Goal: Transaction & Acquisition: Purchase product/service

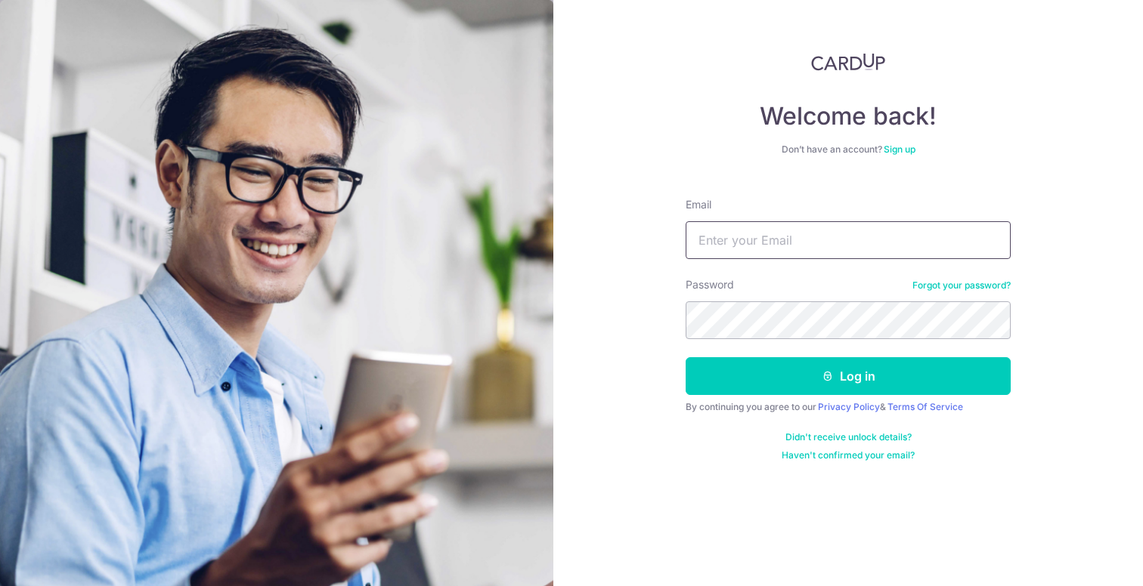
click at [767, 243] on input "Email" at bounding box center [848, 240] width 325 height 38
type input "[EMAIL_ADDRESS][DOMAIN_NAME]"
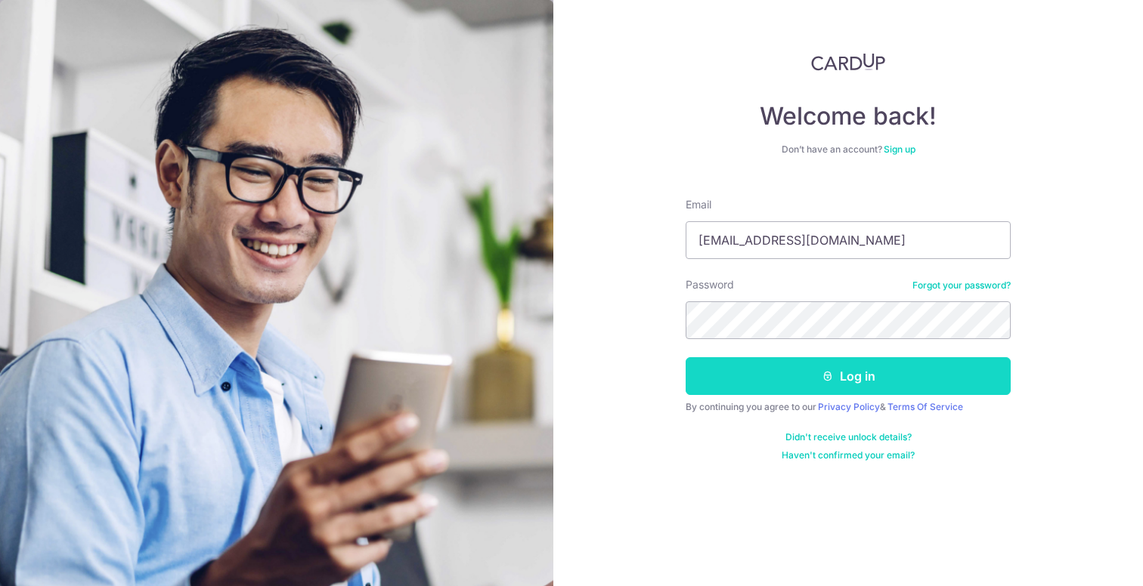
click at [788, 362] on button "Log in" at bounding box center [848, 376] width 325 height 38
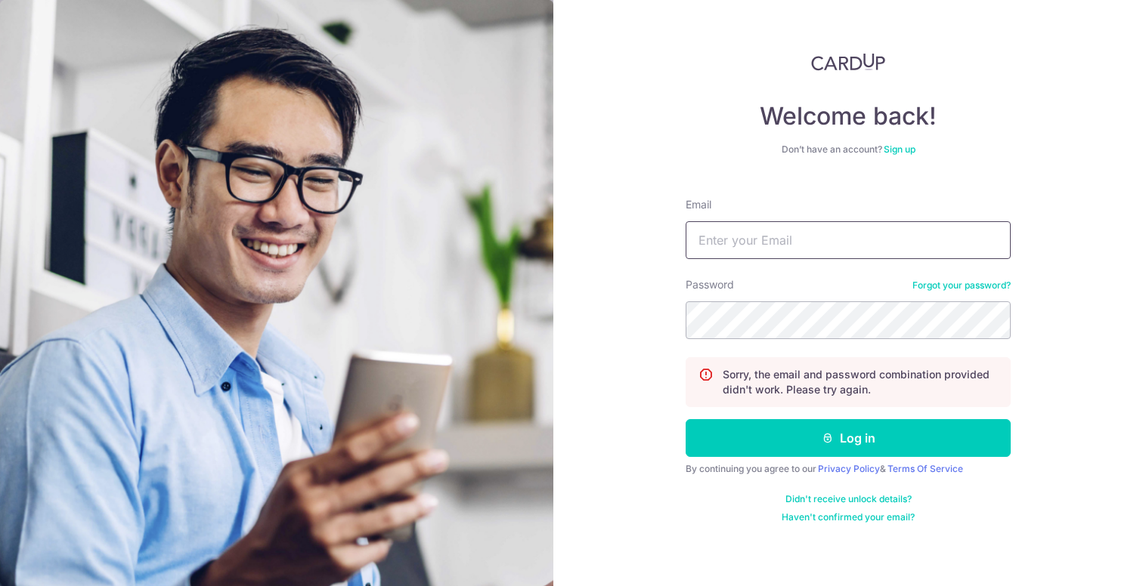
click at [870, 240] on input "Email" at bounding box center [848, 240] width 325 height 38
type input "u"
type input "[EMAIL_ADDRESS][DOMAIN_NAME]"
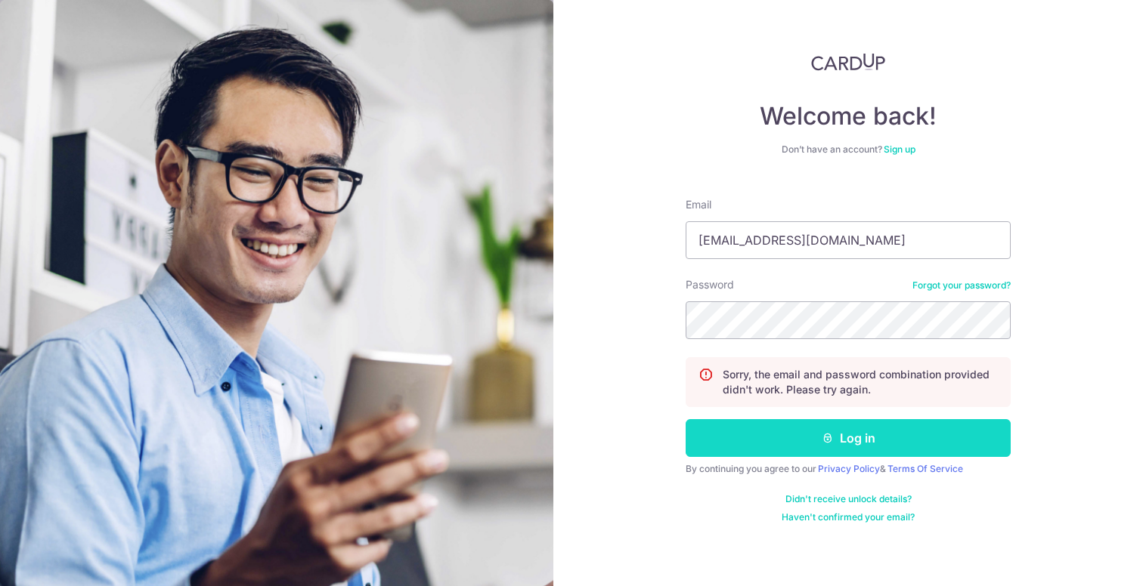
click at [768, 422] on button "Log in" at bounding box center [848, 438] width 325 height 38
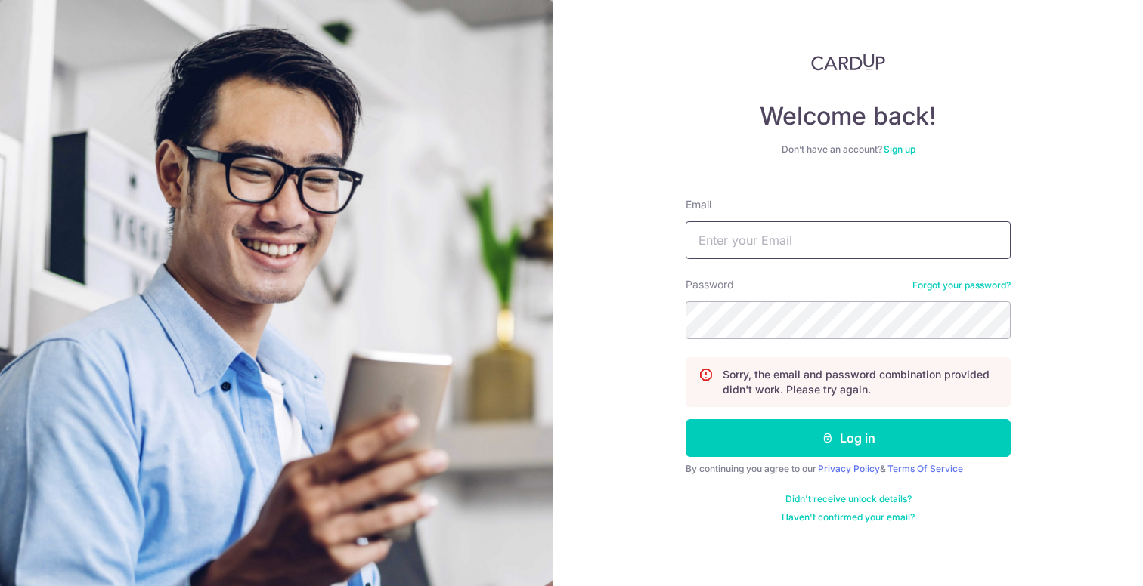
click at [754, 246] on input "Email" at bounding box center [848, 240] width 325 height 38
type input "[EMAIL_ADDRESS][DOMAIN_NAME]"
click at [923, 286] on link "Forgot your password?" at bounding box center [961, 286] width 98 height 12
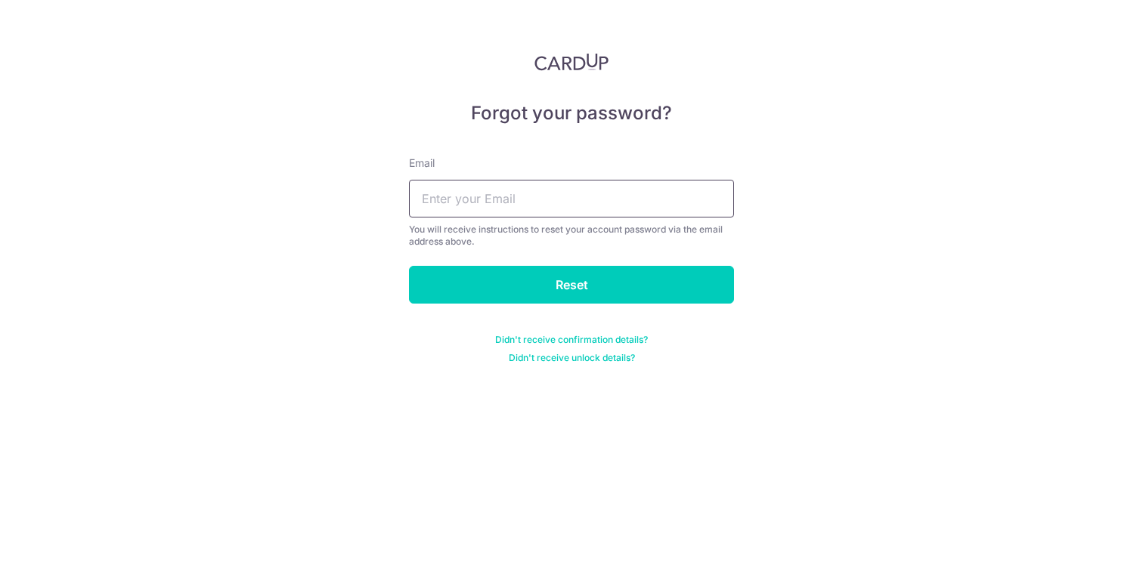
click at [510, 200] on input "text" at bounding box center [571, 199] width 325 height 38
type input "[EMAIL_ADDRESS][DOMAIN_NAME]"
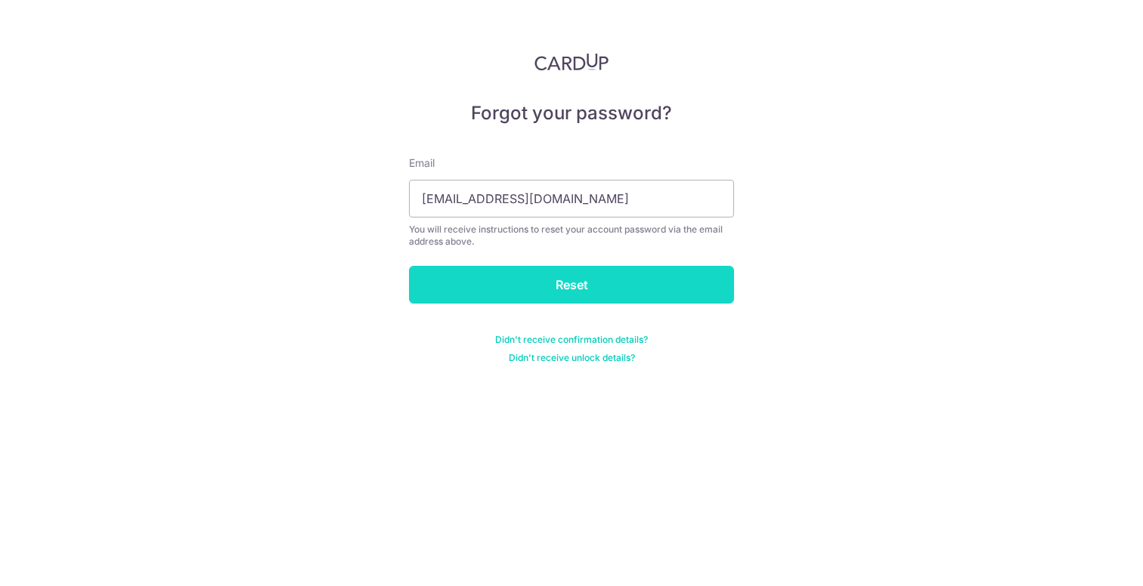
click at [518, 276] on input "Reset" at bounding box center [571, 285] width 325 height 38
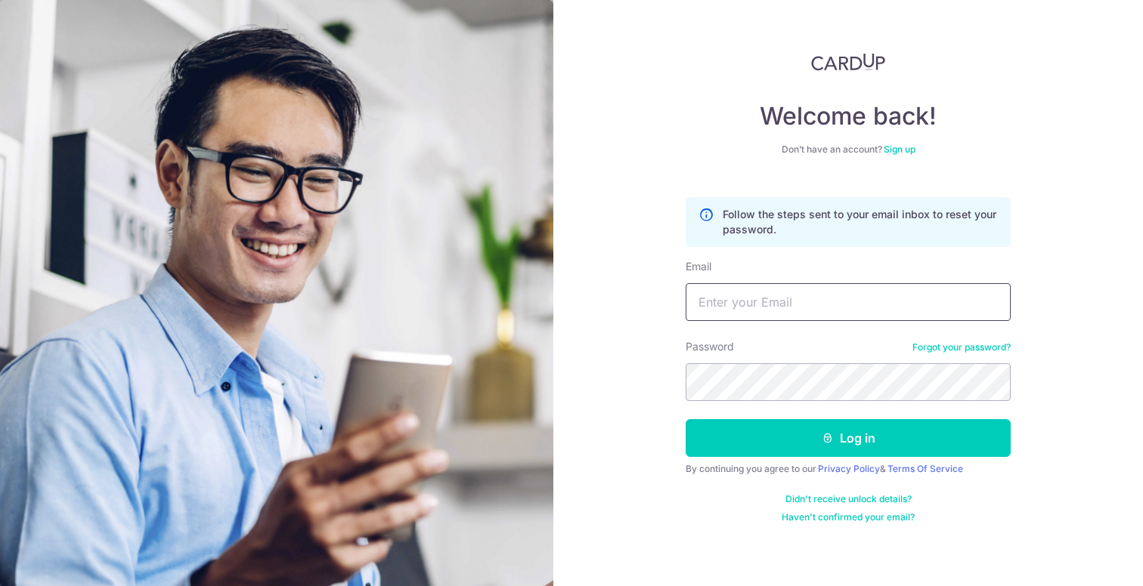
click at [720, 292] on input "Email" at bounding box center [848, 302] width 325 height 38
type input "[EMAIL_ADDRESS][DOMAIN_NAME]"
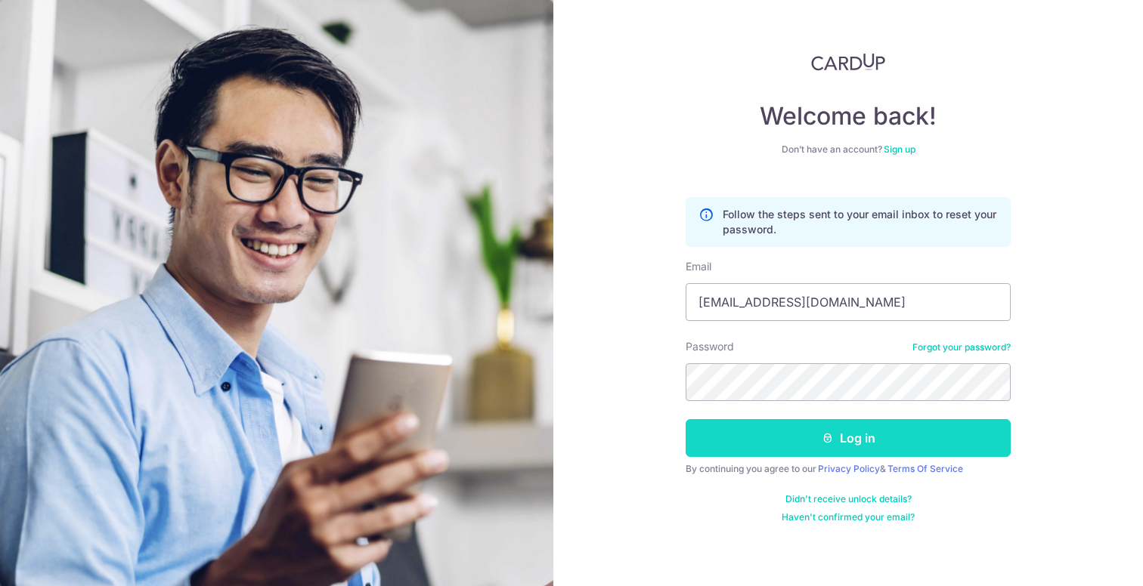
click at [757, 437] on button "Log in" at bounding box center [848, 438] width 325 height 38
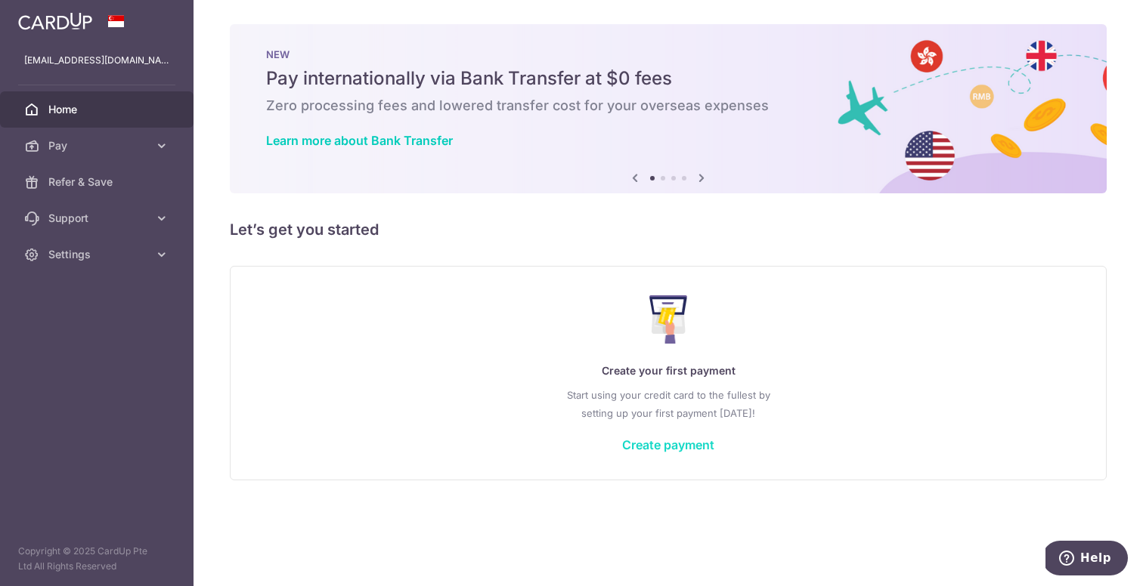
click at [638, 448] on link "Create payment" at bounding box center [668, 445] width 92 height 15
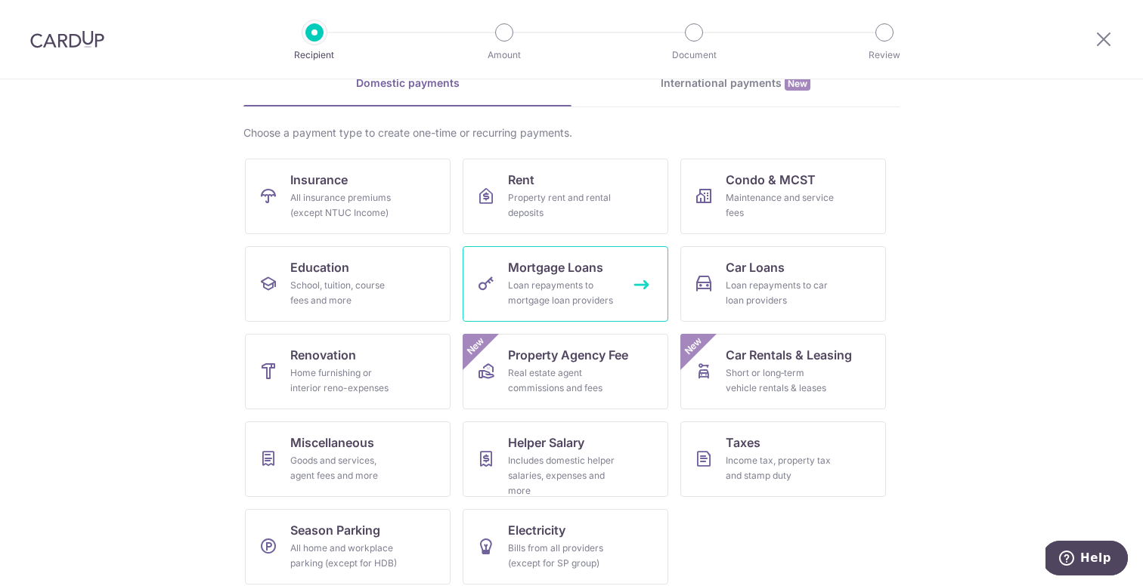
scroll to position [90, 0]
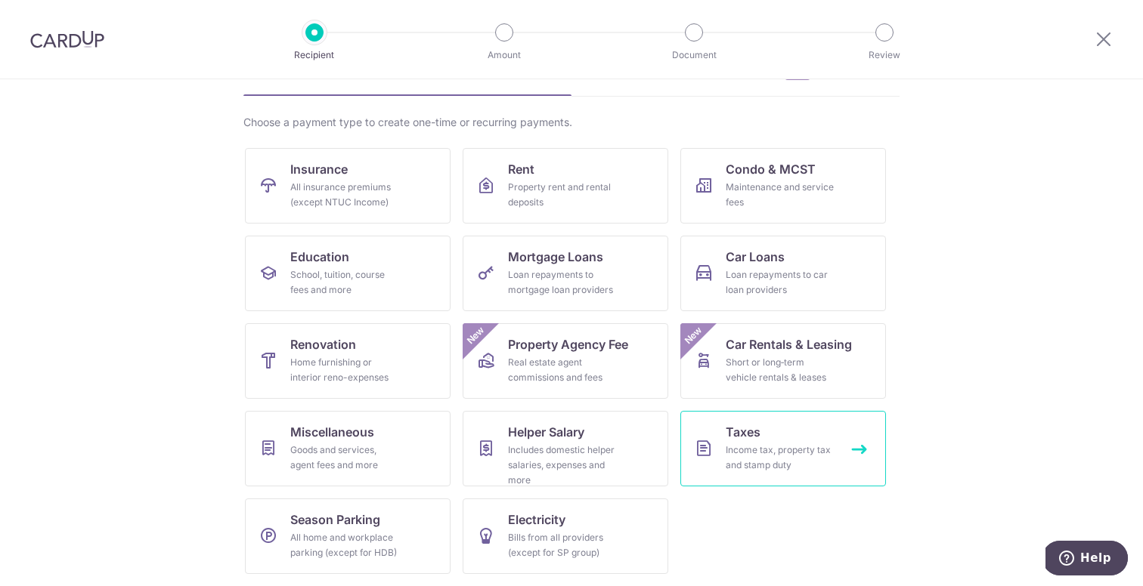
click at [733, 445] on div "Income tax, property tax and stamp duty" at bounding box center [780, 458] width 109 height 30
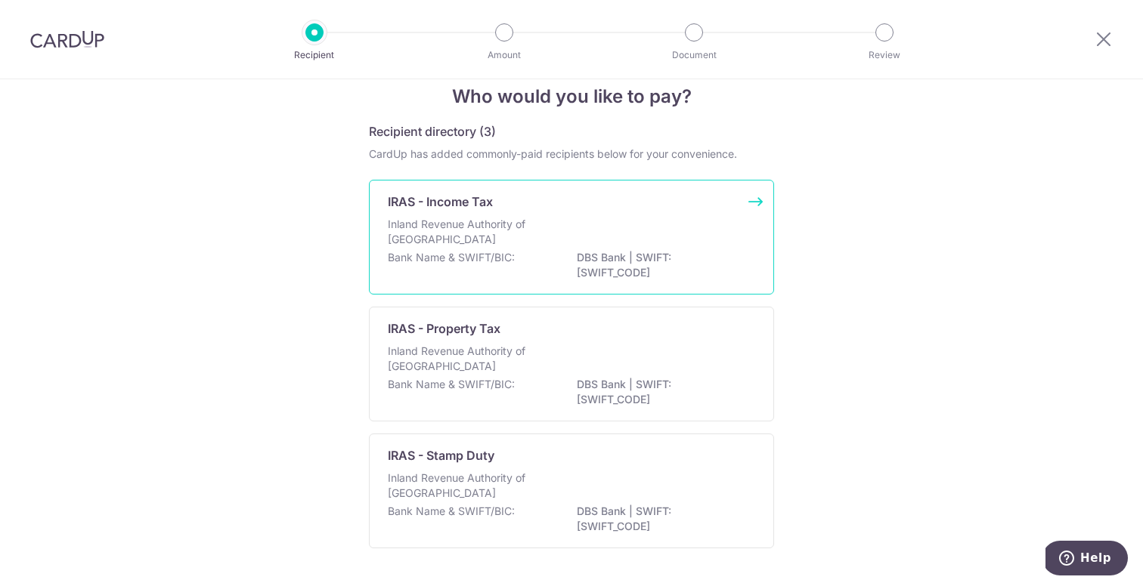
scroll to position [20, 0]
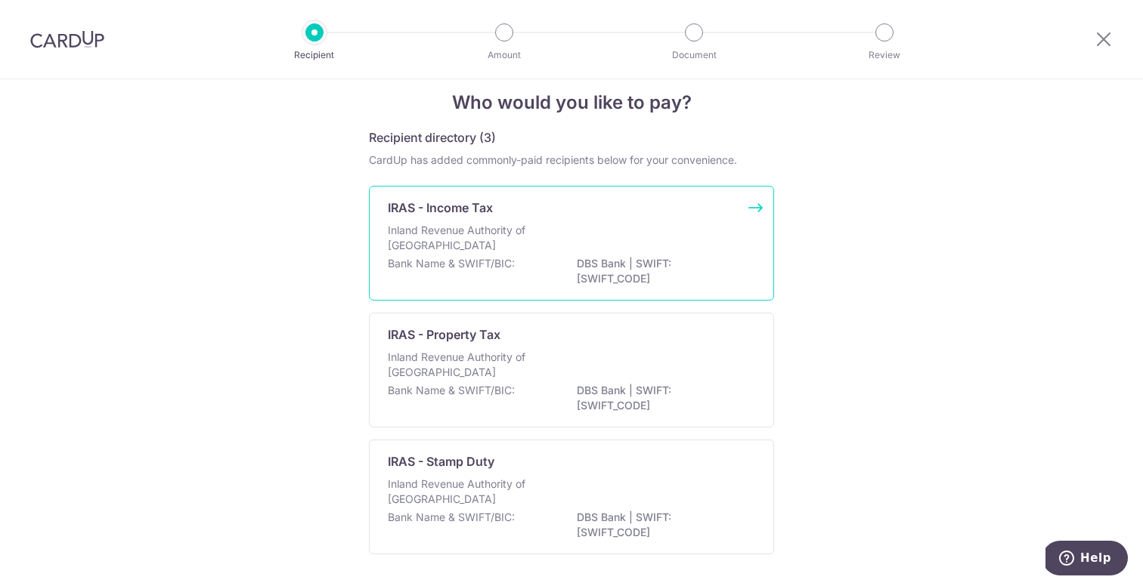
click at [595, 266] on p "DBS Bank | SWIFT: DBSSSGSGXXX" at bounding box center [661, 271] width 169 height 30
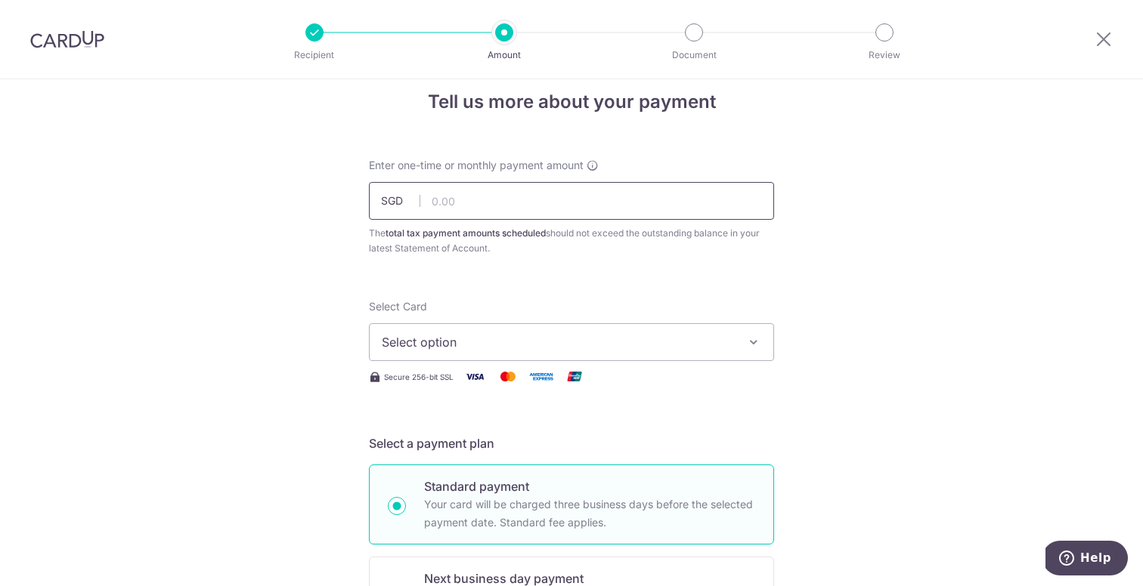
scroll to position [23, 0]
click at [609, 208] on input "text" at bounding box center [571, 200] width 405 height 38
type input "390.47"
click at [468, 332] on span "Select option" at bounding box center [558, 341] width 352 height 18
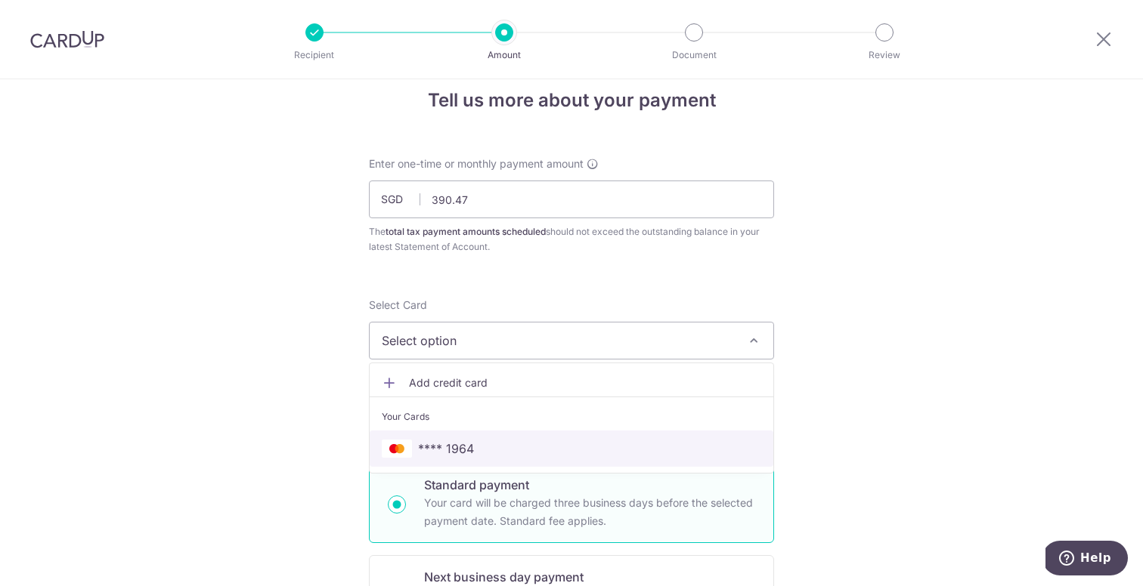
click at [460, 436] on link "**** 1964" at bounding box center [572, 449] width 404 height 36
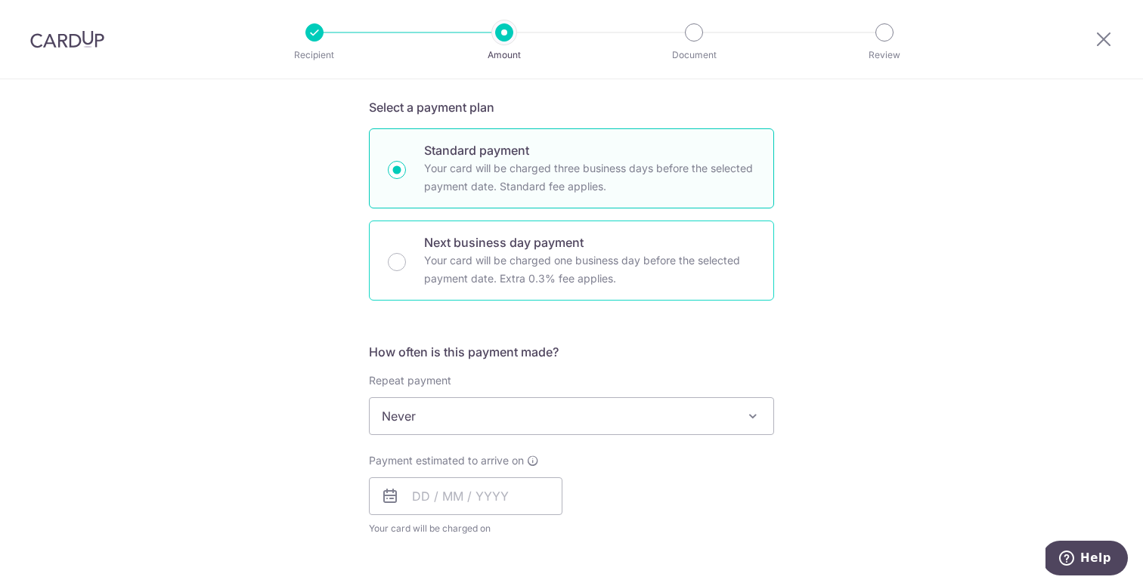
scroll to position [368, 0]
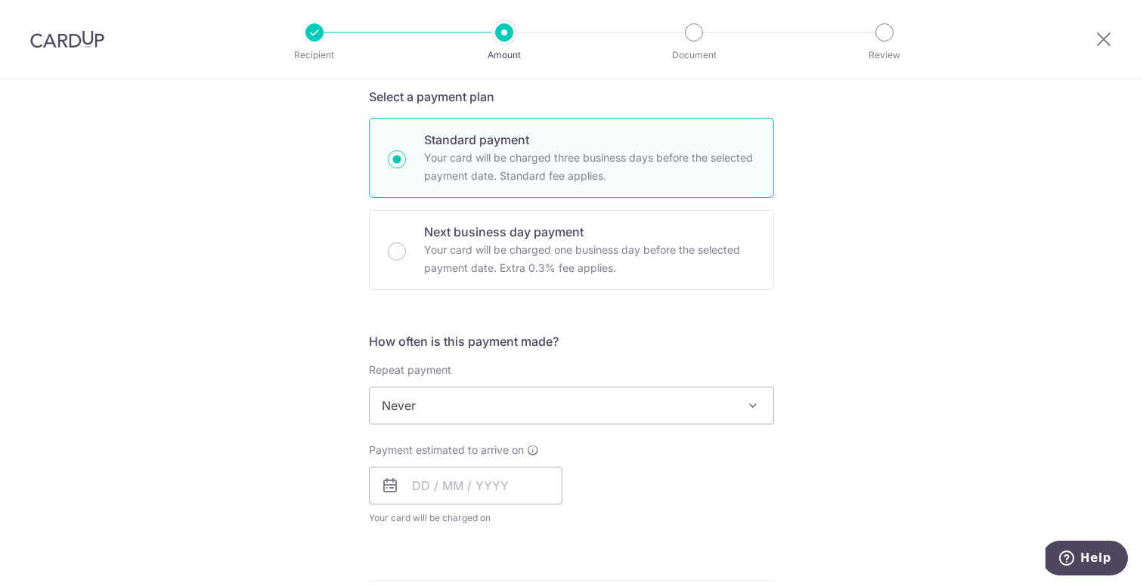
click at [513, 417] on span "Never" at bounding box center [572, 406] width 404 height 36
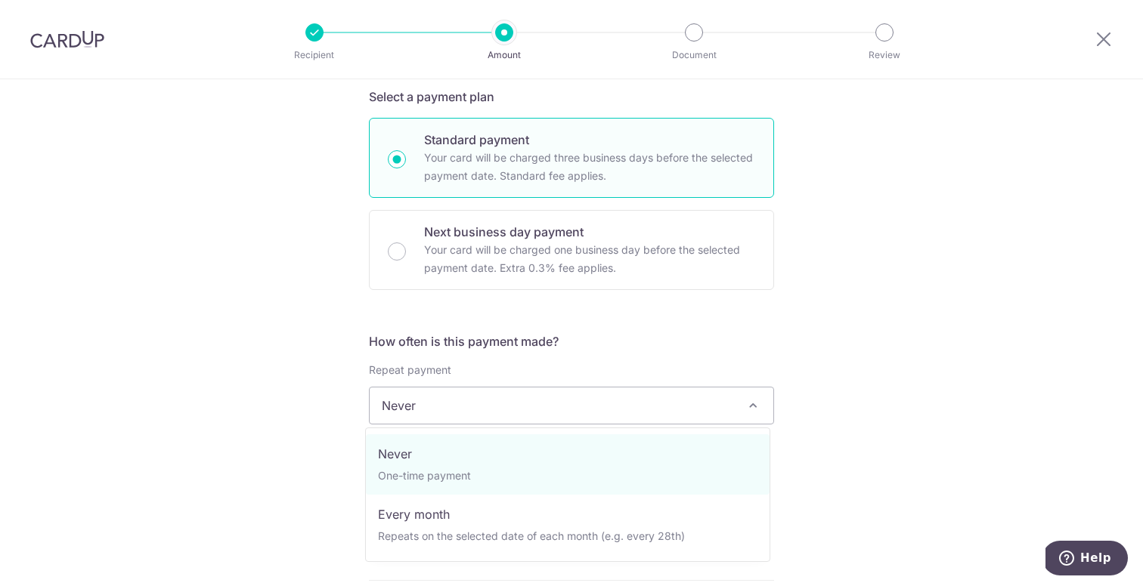
select select "3"
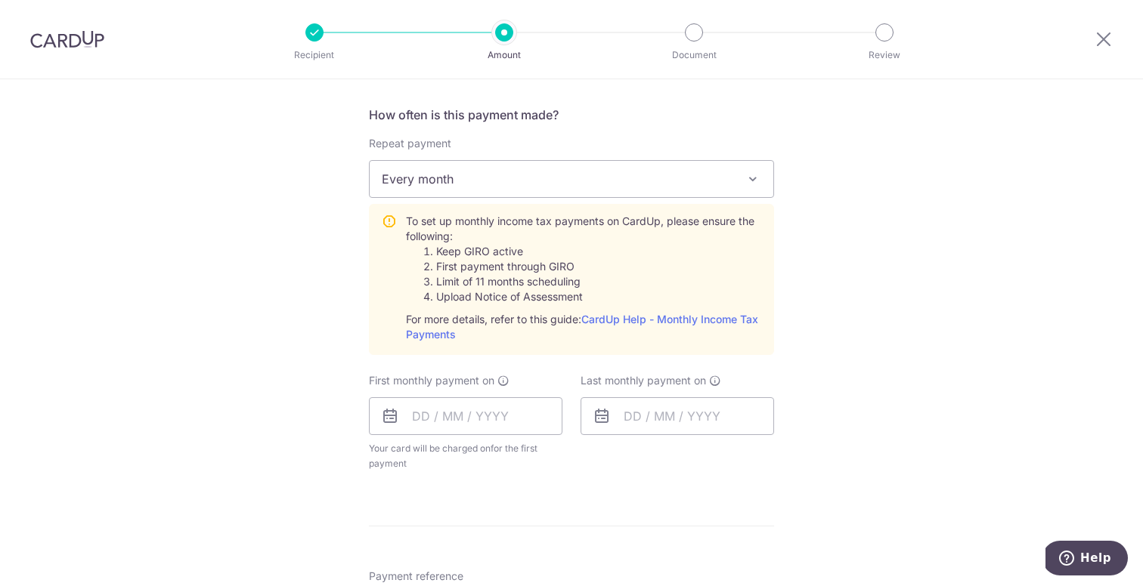
scroll to position [600, 0]
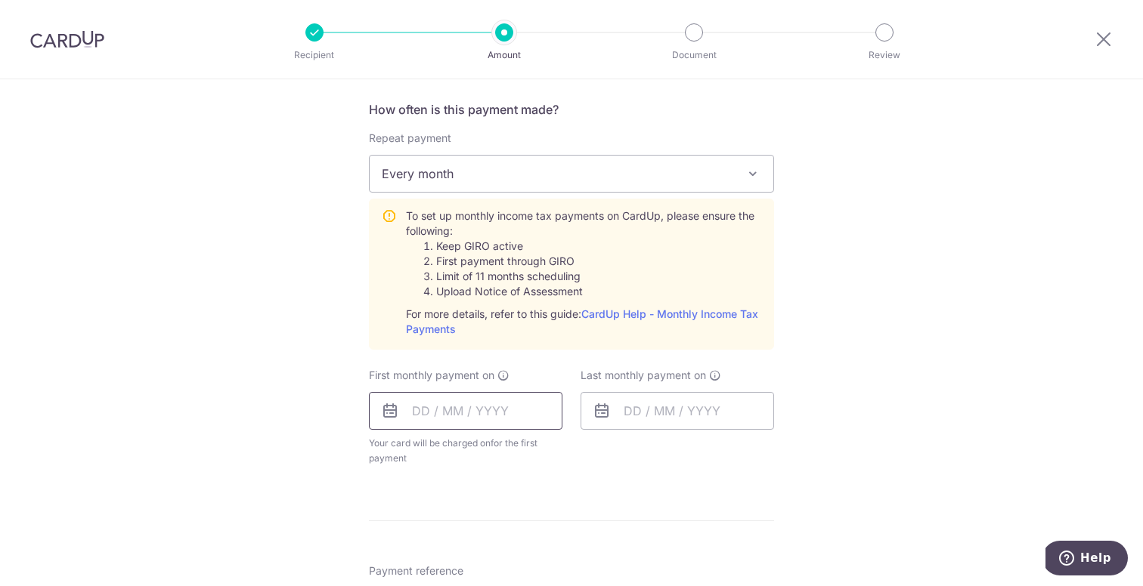
click at [417, 416] on input "text" at bounding box center [465, 411] width 193 height 38
click at [724, 513] on form "Enter one-time or monthly payment amount SGD 390.47 390.47 The total tax paymen…" at bounding box center [571, 281] width 405 height 1405
click at [419, 416] on input "text" at bounding box center [465, 411] width 193 height 38
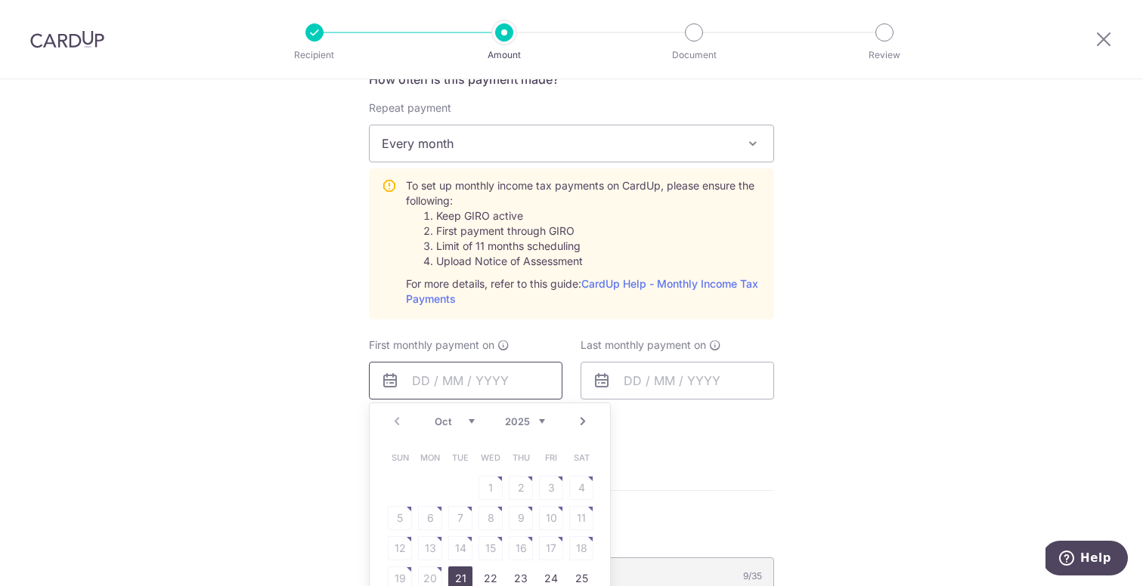
scroll to position [632, 0]
click at [425, 515] on table "Sun Mon Tue Wed Thu Fri Sat 1 2 3 4 5 6 7 8 9 10 11 12 13 14 15 16 17 18 19 20 …" at bounding box center [491, 531] width 212 height 181
click at [425, 519] on table "Sun Mon Tue Wed Thu Fri Sat 1 2 3 4 5 6 7 8 9 10 11 12 13 14 15 16 17 18 19 20 …" at bounding box center [491, 531] width 212 height 181
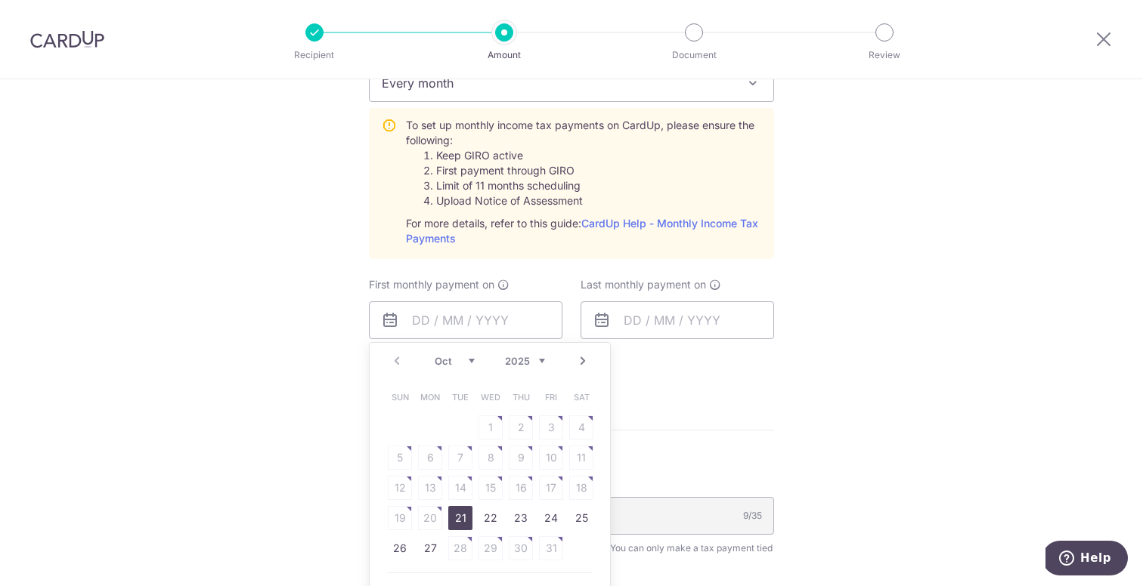
scroll to position [692, 0]
click at [583, 364] on link "Next" at bounding box center [583, 360] width 18 height 18
click at [525, 458] on table "Sun Mon Tue Wed Thu Fri Sat 1 2 3 4 5 6 7 8 9 10 11 12 13 14 15 16 17 18 19 20 …" at bounding box center [491, 487] width 212 height 212
click at [519, 458] on table "Sun Mon Tue Wed Thu Fri Sat 1 2 3 4 5 6 7 8 9 10 11 12 13 14 15 16 17 18 19 20 …" at bounding box center [491, 487] width 212 height 212
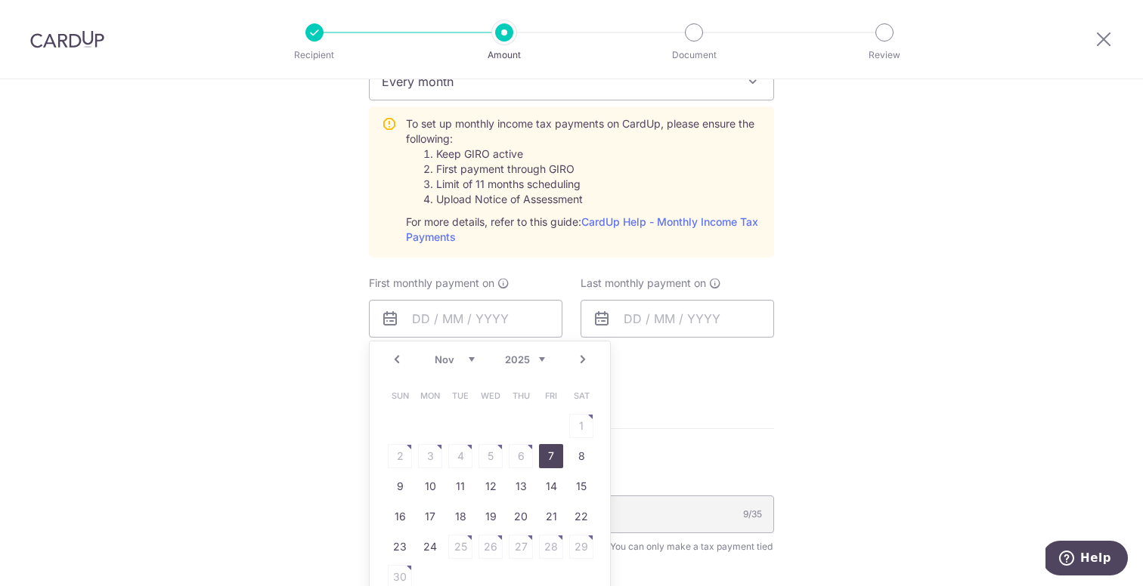
click at [539, 458] on link "7" at bounding box center [551, 456] width 24 height 24
type input "[DATE]"
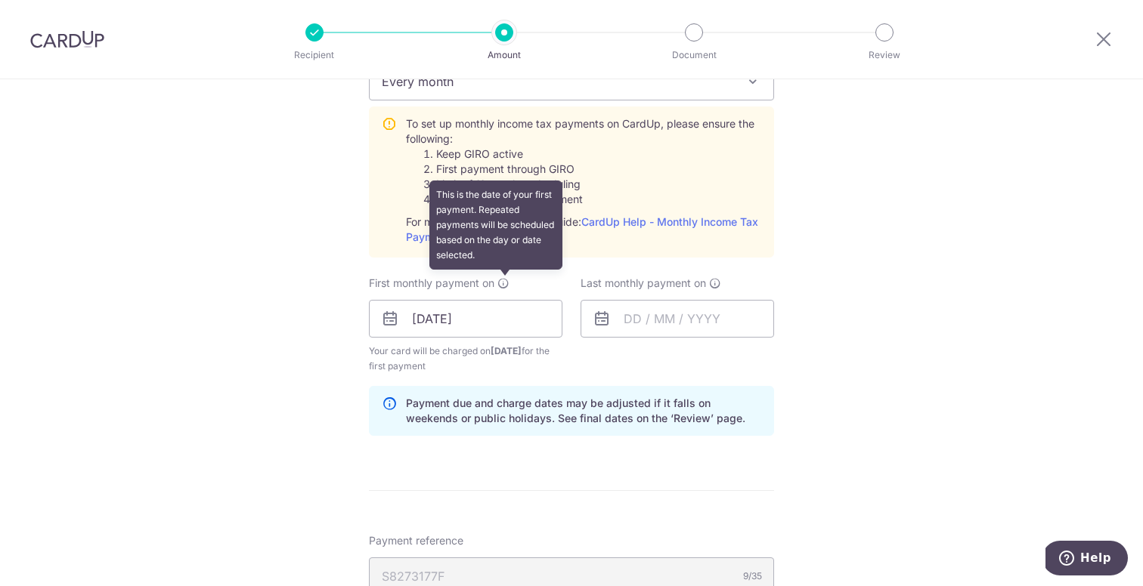
click at [500, 286] on icon at bounding box center [503, 283] width 12 height 12
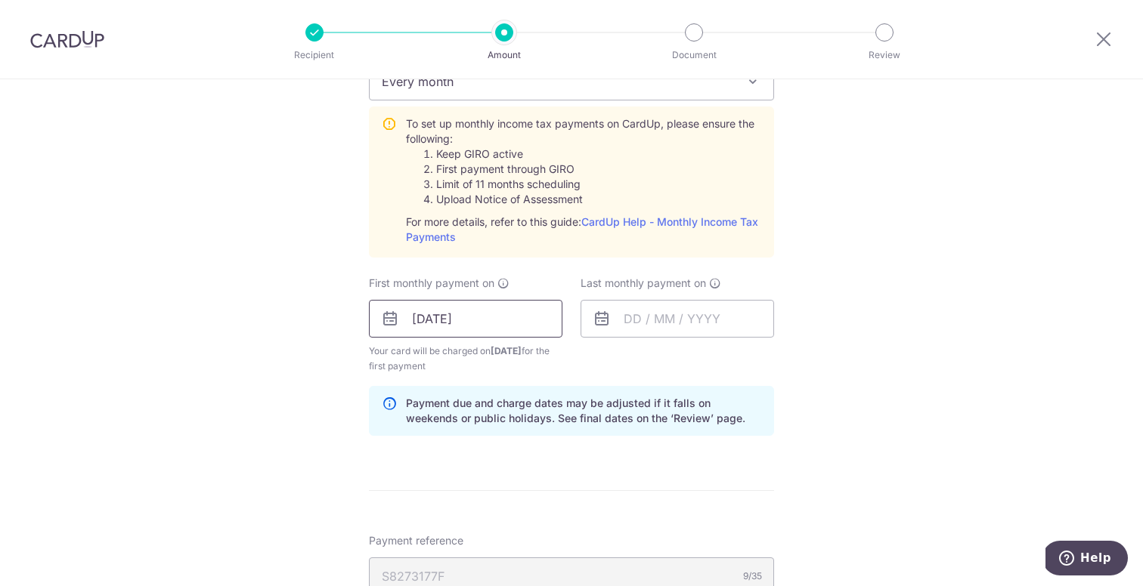
click at [484, 316] on input "[DATE]" at bounding box center [465, 319] width 193 height 38
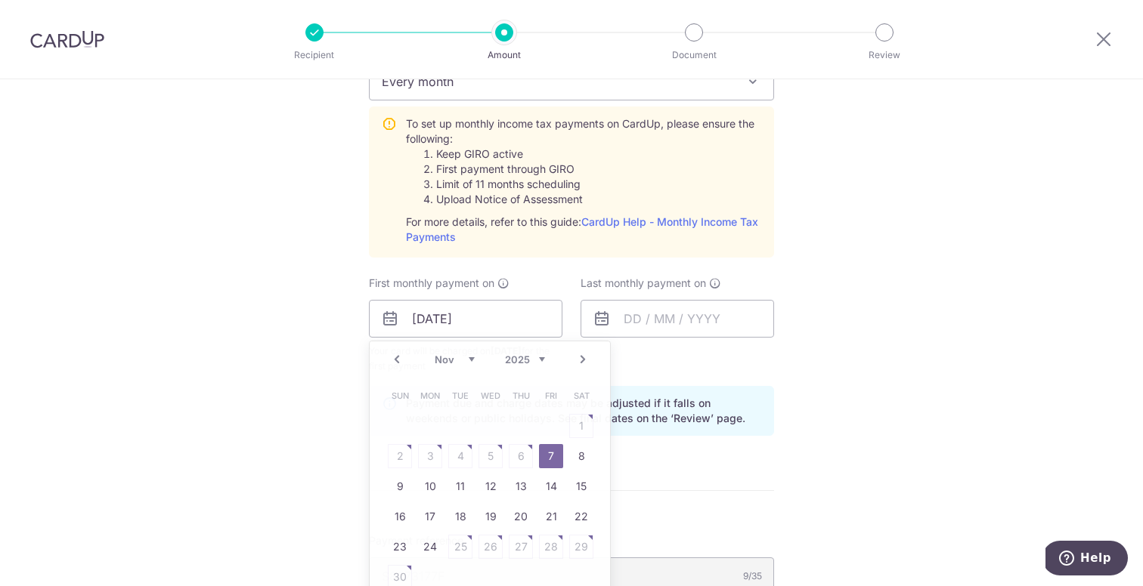
click at [625, 366] on div "Last monthly payment on" at bounding box center [677, 325] width 212 height 98
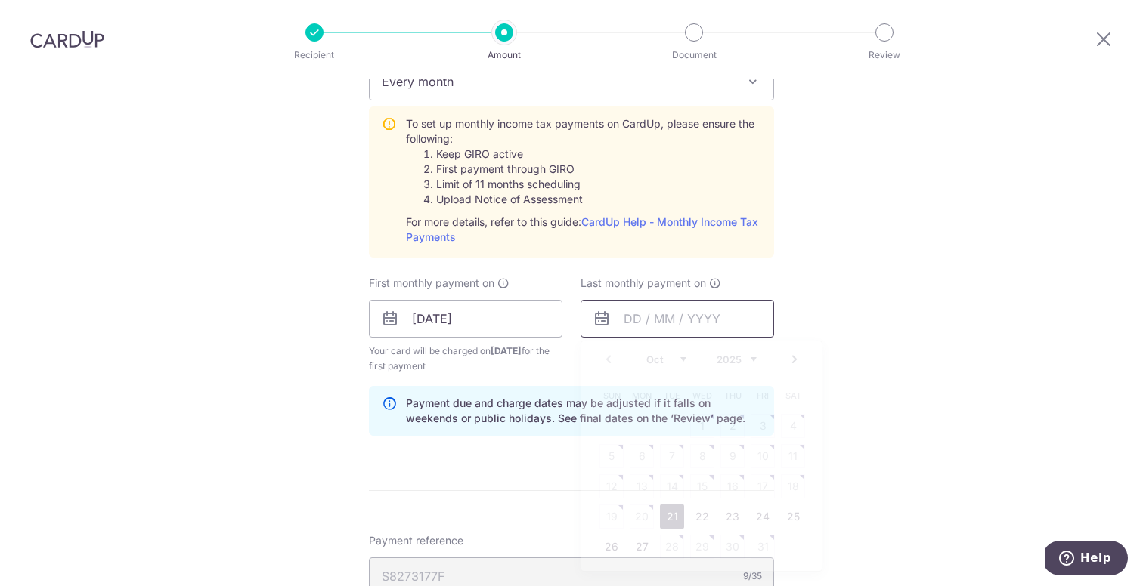
click at [642, 323] on input "text" at bounding box center [676, 319] width 193 height 38
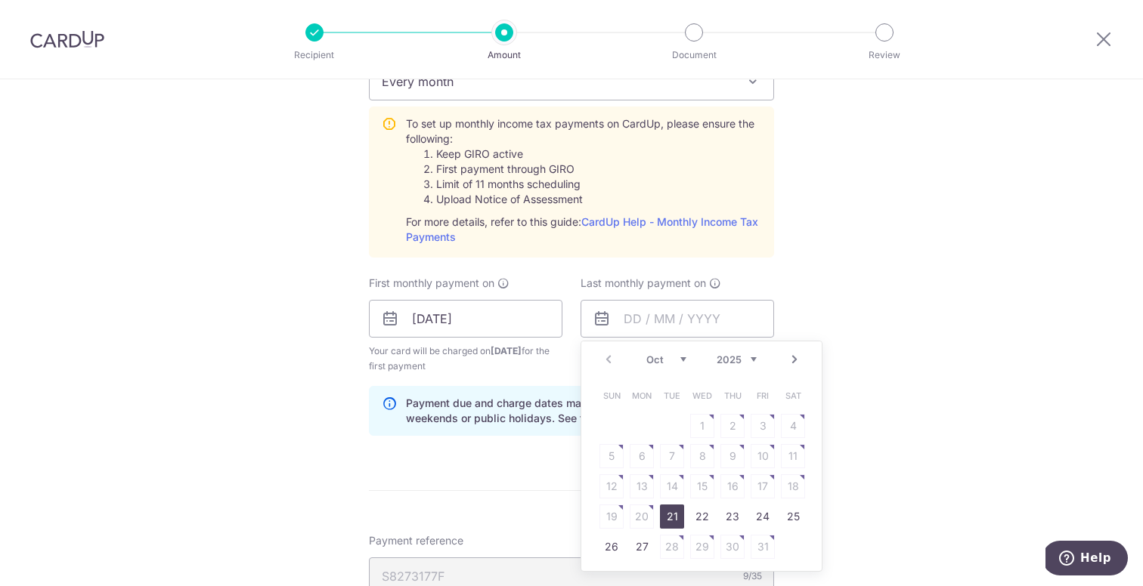
click at [792, 366] on link "Next" at bounding box center [794, 360] width 18 height 18
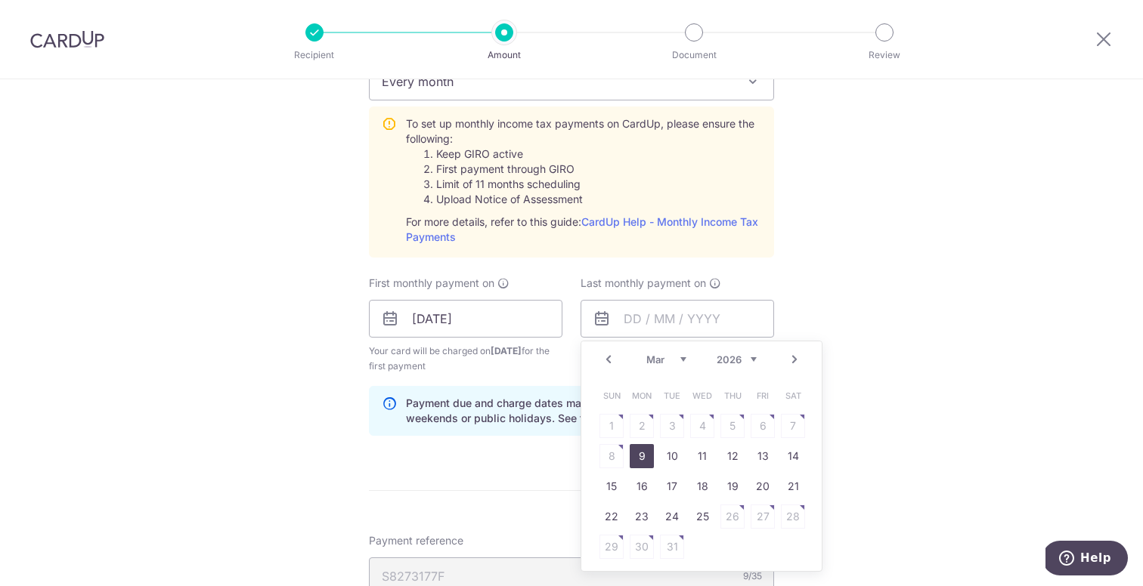
click at [640, 453] on link "9" at bounding box center [642, 456] width 24 height 24
type input "[DATE]"
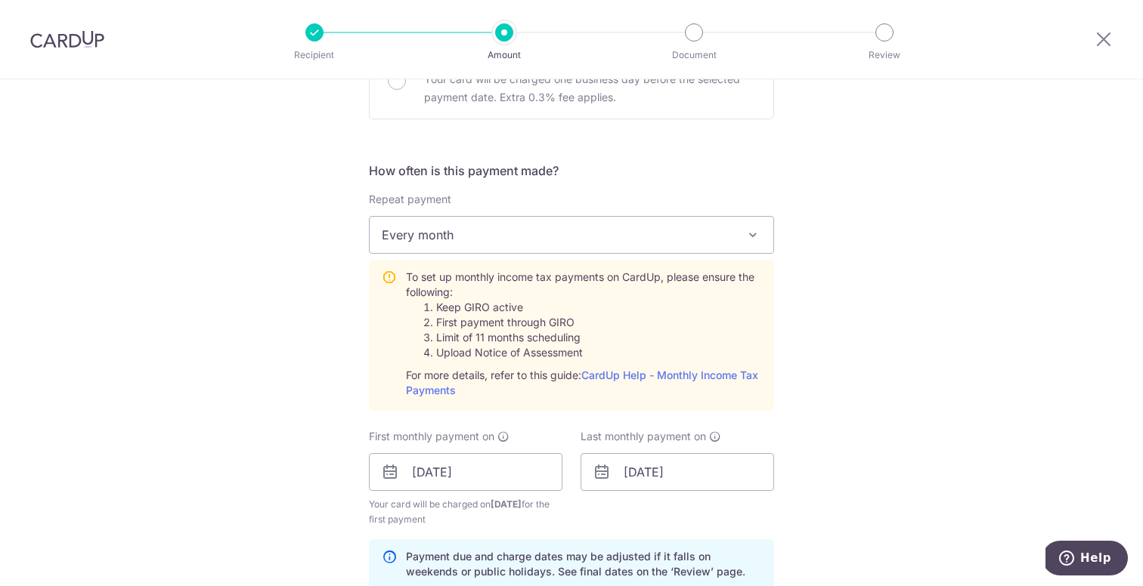
scroll to position [609, 0]
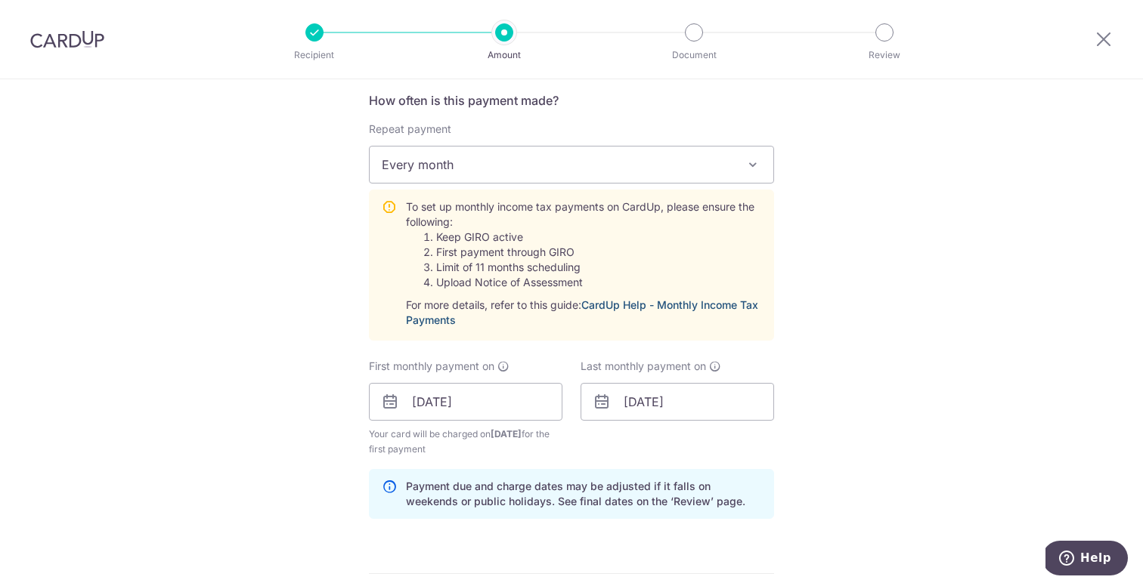
click at [610, 307] on link "CardUp Help - Monthly Income Tax Payments" at bounding box center [582, 313] width 352 height 28
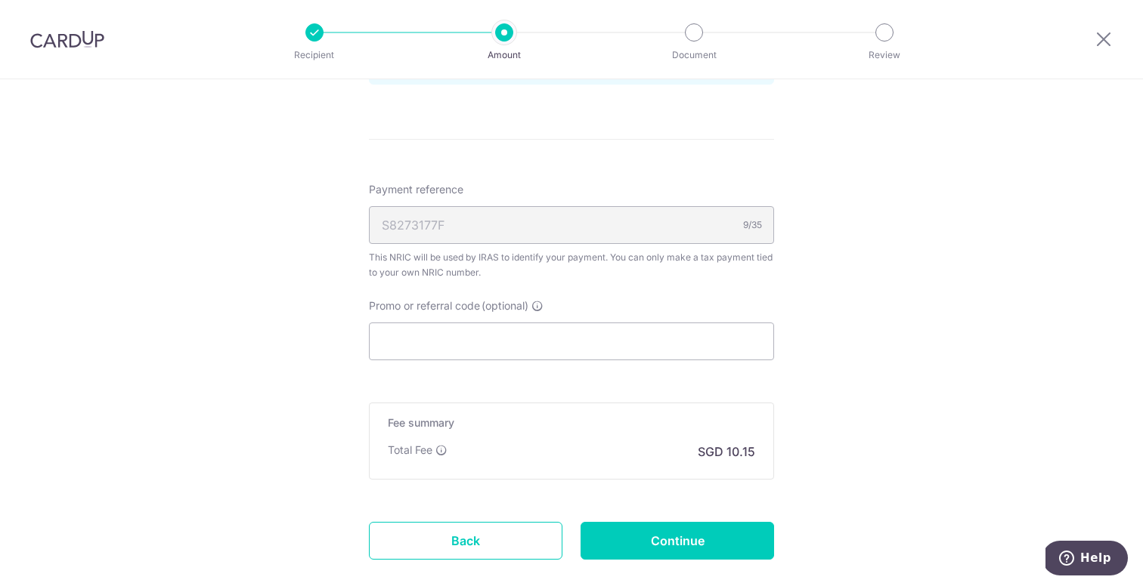
scroll to position [1055, 0]
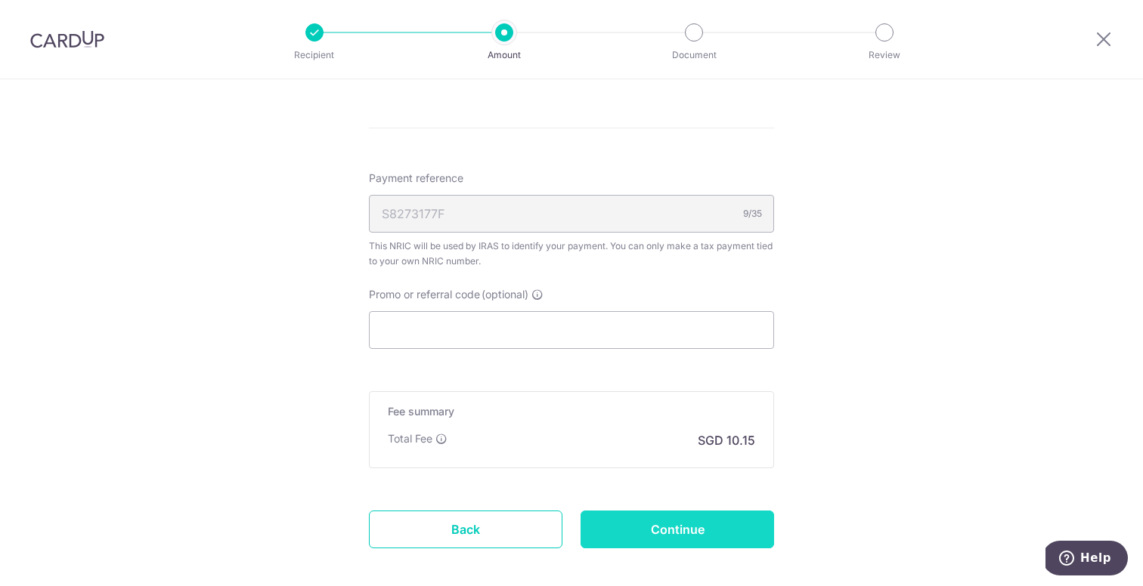
click at [676, 532] on input "Continue" at bounding box center [676, 530] width 193 height 38
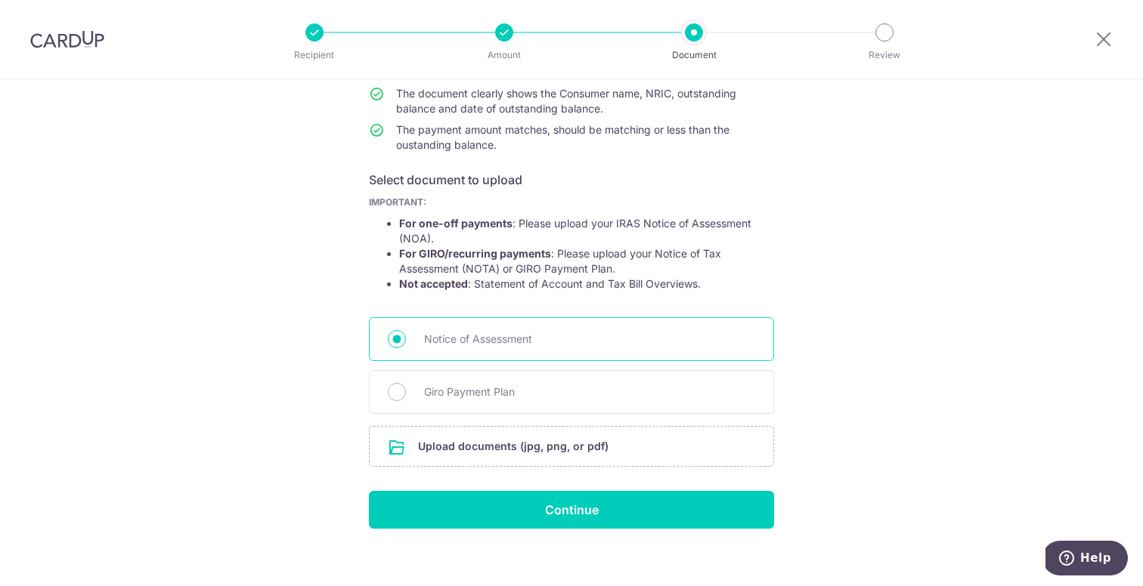
scroll to position [181, 0]
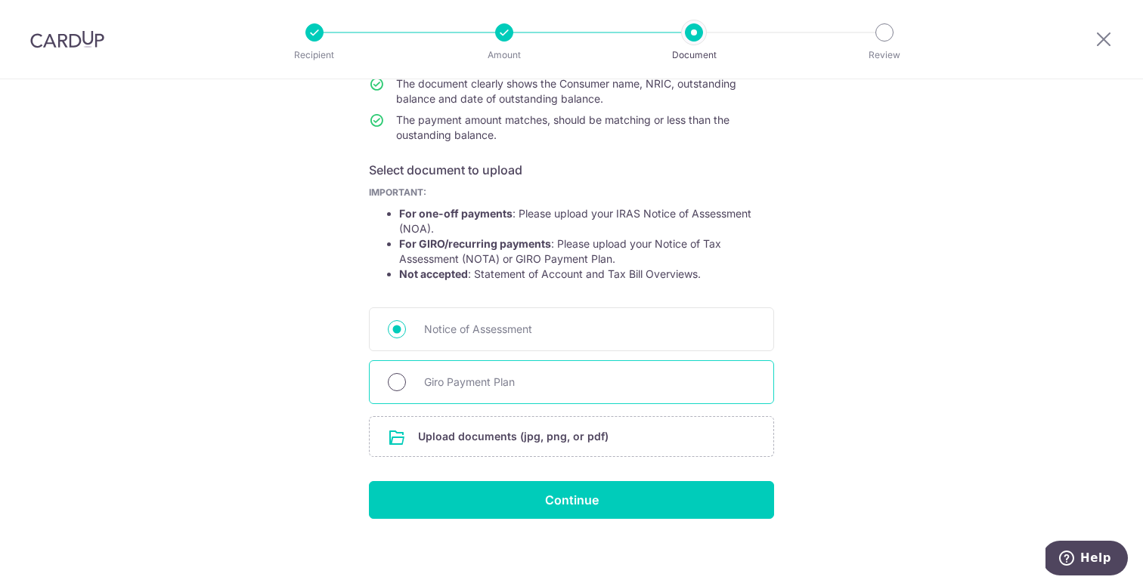
click at [396, 377] on input "Giro Payment Plan" at bounding box center [397, 382] width 18 height 18
radio input "true"
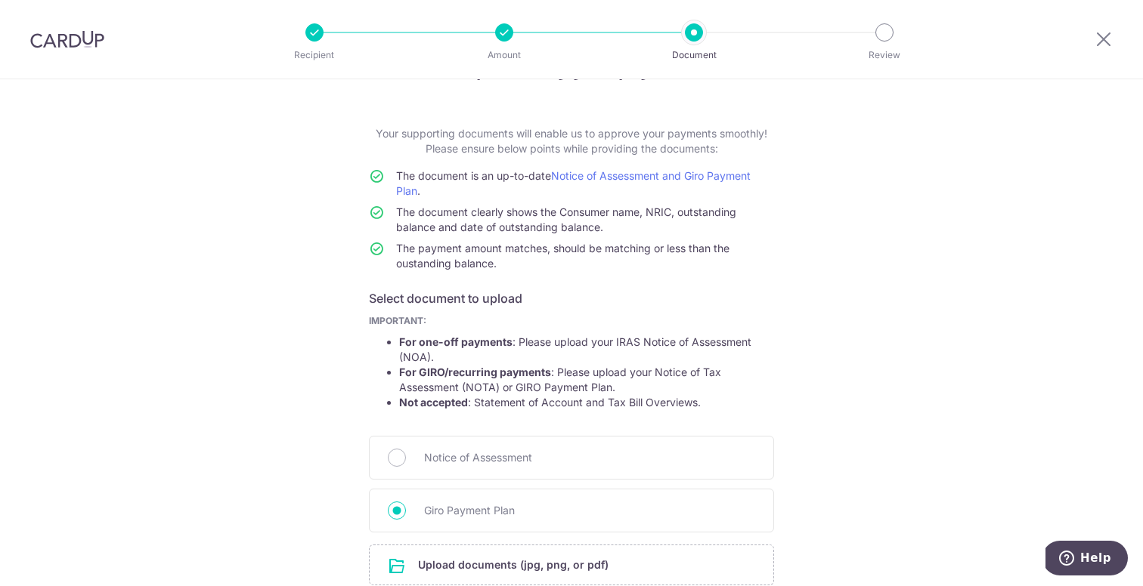
scroll to position [0, 0]
